Goal: Information Seeking & Learning: Compare options

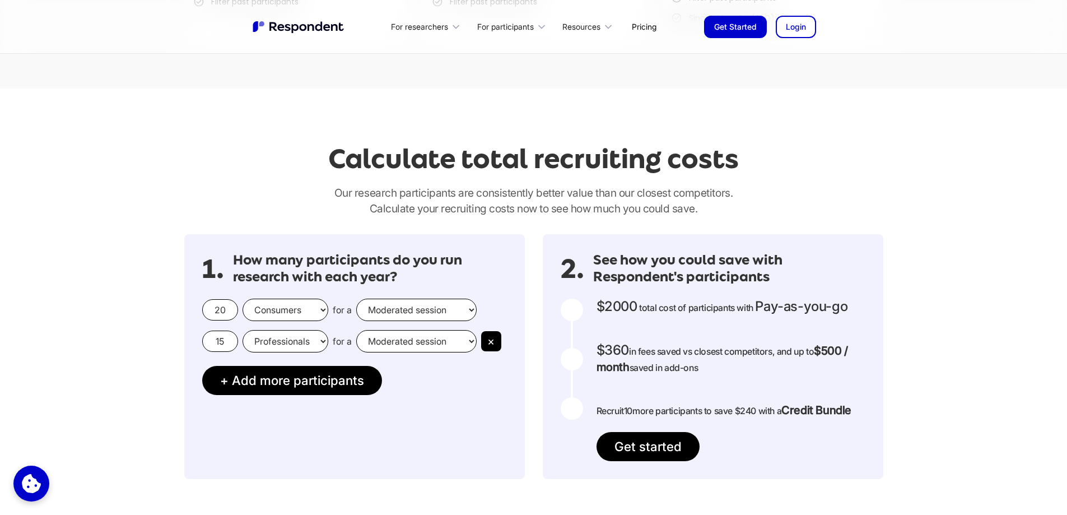
scroll to position [896, 0]
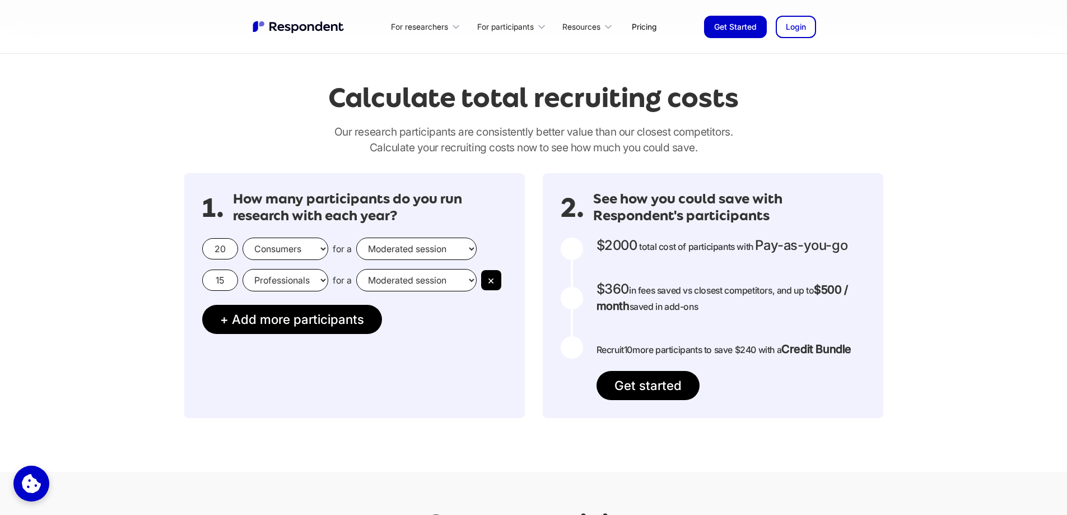
drag, startPoint x: 228, startPoint y: 249, endPoint x: 184, endPoint y: 243, distance: 44.1
click at [184, 243] on div "1. How many participants do you run research with each year? 20 Consumers Profe…" at bounding box center [354, 295] width 341 height 245
click at [409, 246] on select "Moderated session Unmoderated session" at bounding box center [416, 249] width 120 height 22
click at [356, 238] on select "Moderated session Unmoderated session" at bounding box center [416, 249] width 120 height 22
click at [494, 279] on button "×" at bounding box center [491, 280] width 20 height 20
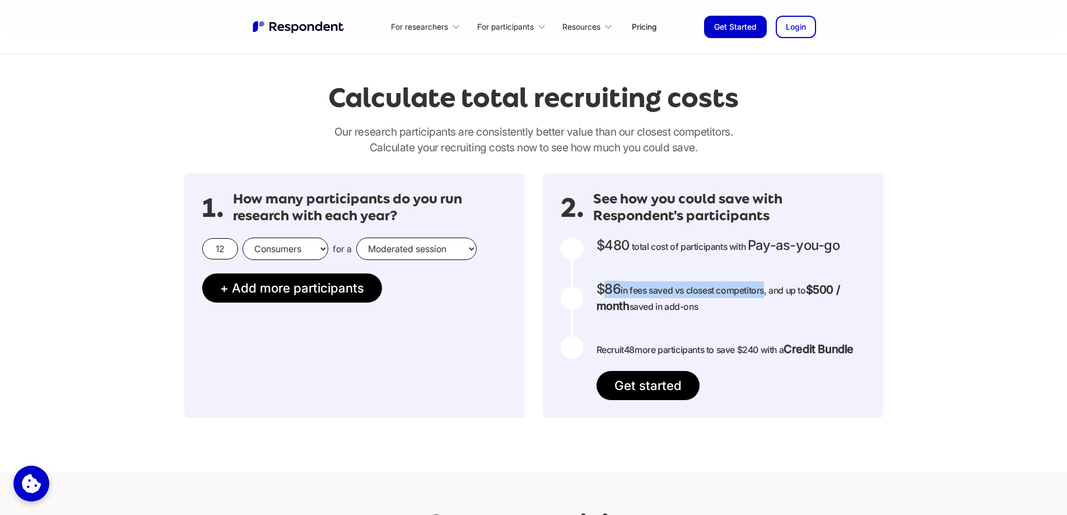
drag, startPoint x: 602, startPoint y: 287, endPoint x: 721, endPoint y: 295, distance: 119.0
click at [721, 295] on p "$86 in fees saved vs closest competitors, and up to $500 / month saved in add-o…" at bounding box center [731, 297] width 269 height 33
click at [714, 298] on div at bounding box center [714, 298] width 0 height 0
click at [709, 314] on p "$86 in fees saved vs closest competitors, and up to $500 / month saved in add-o…" at bounding box center [731, 297] width 269 height 33
drag, startPoint x: 225, startPoint y: 247, endPoint x: 215, endPoint y: 245, distance: 10.3
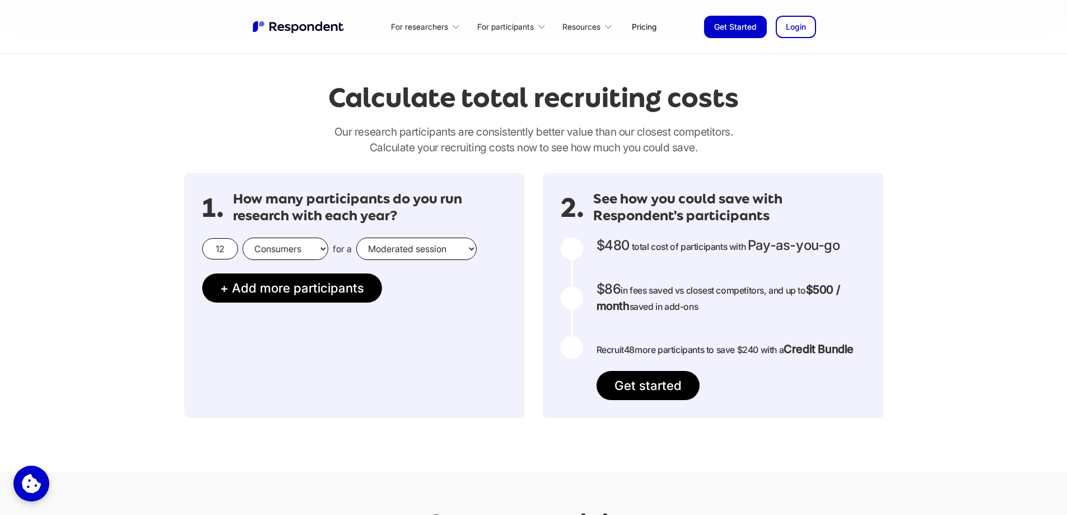
click at [215, 245] on input "12" at bounding box center [220, 248] width 36 height 21
drag, startPoint x: 228, startPoint y: 249, endPoint x: 202, endPoint y: 253, distance: 26.5
click at [202, 253] on div "20 Consumers Professionals for a Moderated session Unmoderated session" at bounding box center [354, 249] width 305 height 22
type input "12"
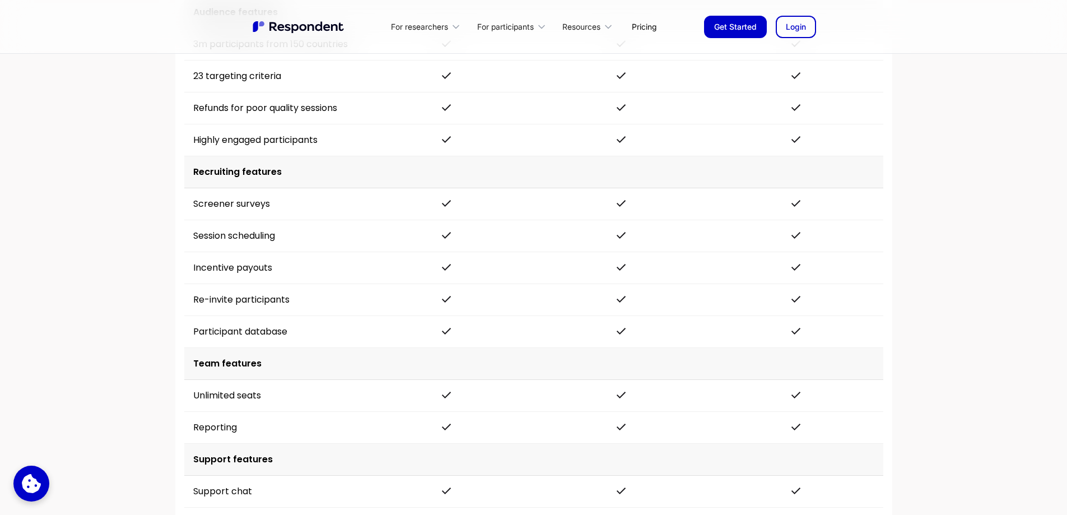
scroll to position [1793, 0]
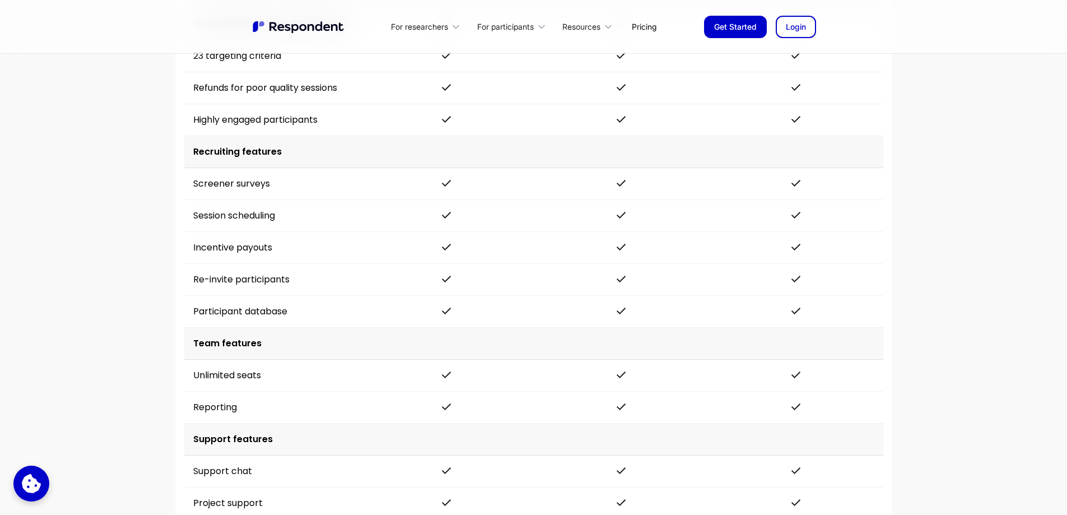
click at [246, 279] on td "Re-invite participants" at bounding box center [271, 280] width 175 height 32
click at [301, 281] on td "Re-invite participants" at bounding box center [271, 280] width 175 height 32
drag, startPoint x: 301, startPoint y: 281, endPoint x: 254, endPoint y: 284, distance: 47.1
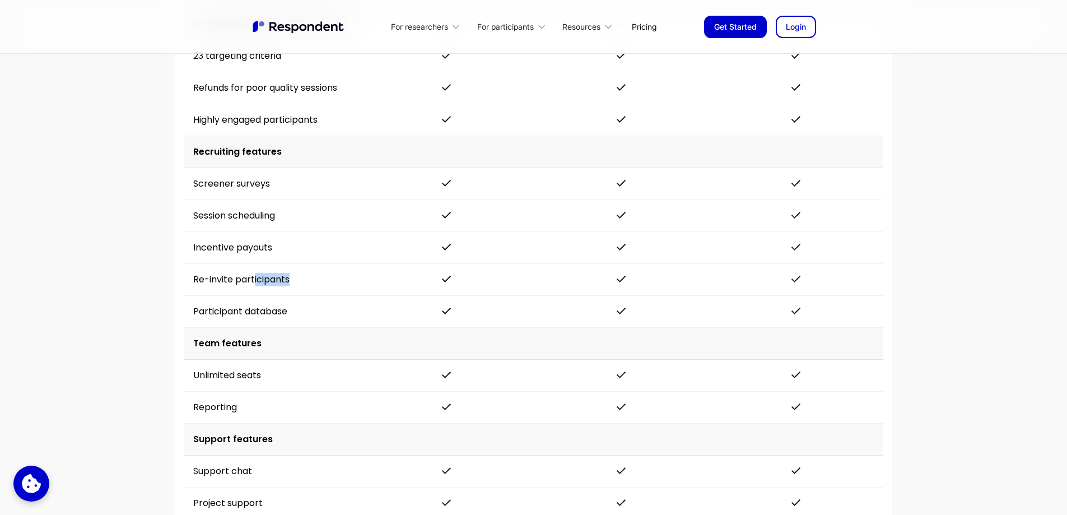
click at [254, 284] on td "Re-invite participants" at bounding box center [271, 280] width 175 height 32
click at [278, 286] on td "Re-invite participants" at bounding box center [271, 280] width 175 height 32
click at [291, 279] on td "Re-invite participants" at bounding box center [271, 280] width 175 height 32
drag, startPoint x: 294, startPoint y: 278, endPoint x: 184, endPoint y: 286, distance: 110.1
click at [184, 286] on td "Re-invite participants" at bounding box center [271, 280] width 175 height 32
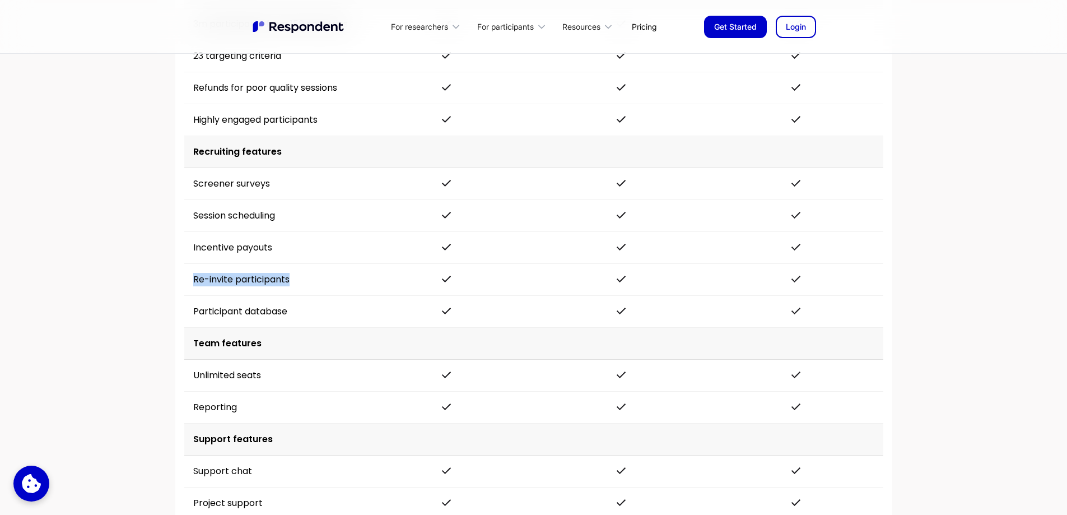
click at [200, 277] on td "Re-invite participants" at bounding box center [271, 280] width 175 height 32
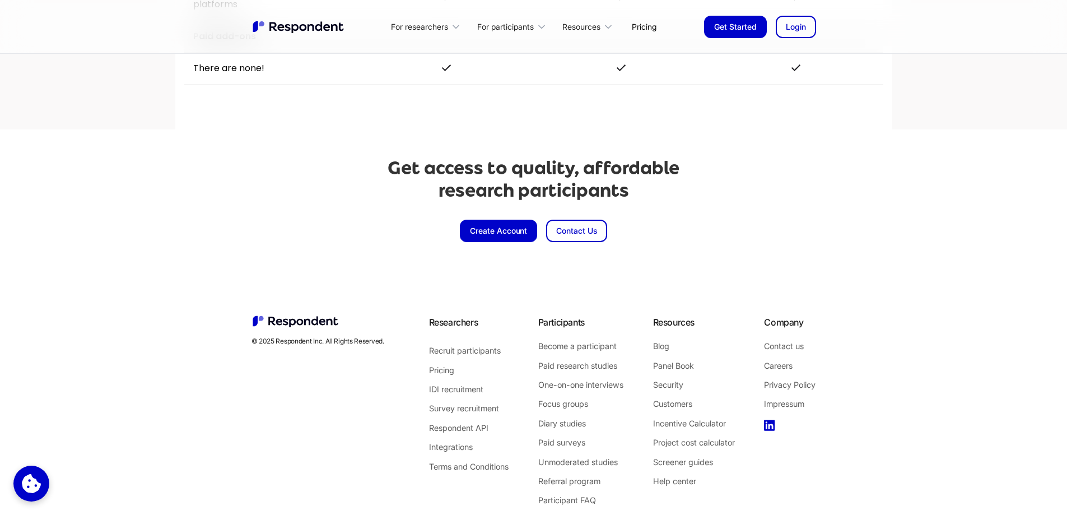
scroll to position [2577, 0]
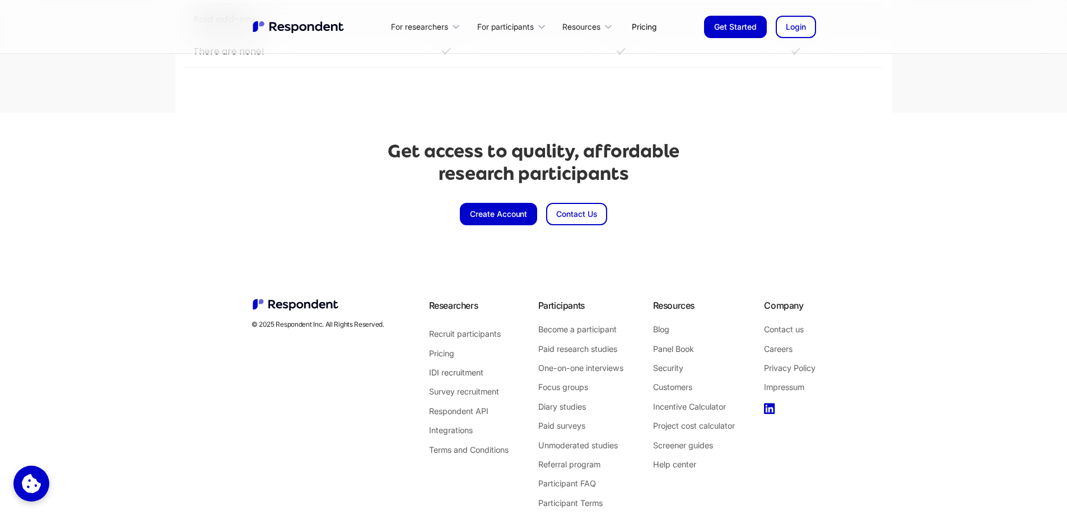
click at [475, 372] on link "IDI recruitment" at bounding box center [469, 372] width 80 height 15
